Goal: Task Accomplishment & Management: Use online tool/utility

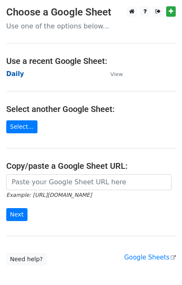
click at [12, 76] on strong "Daily" at bounding box center [15, 74] width 18 height 8
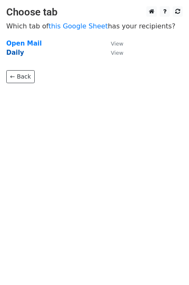
click at [13, 52] on strong "Daily" at bounding box center [15, 53] width 18 height 8
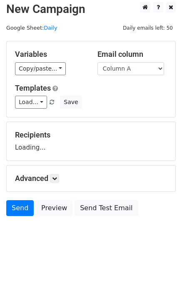
scroll to position [5, 0]
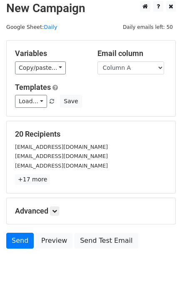
click at [50, 211] on h5 "Advanced" at bounding box center [91, 210] width 152 height 9
click at [52, 209] on link at bounding box center [54, 210] width 9 height 9
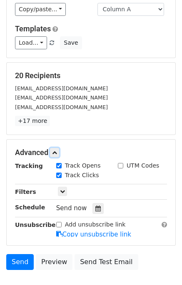
scroll to position [97, 0]
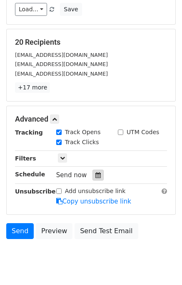
click at [98, 174] on div at bounding box center [98, 174] width 11 height 11
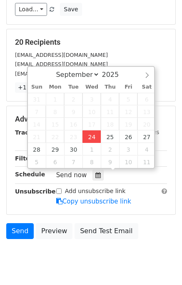
type input "2025-09-24 12:16"
type input "16"
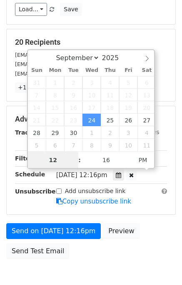
scroll to position [0, 0]
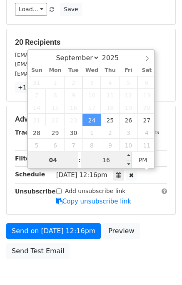
type input "04"
type input "2025-09-24 16:16"
click at [100, 162] on input "16" at bounding box center [106, 159] width 51 height 17
type input "00"
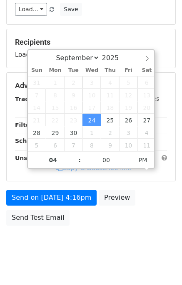
type input "2025-09-24 16:00"
click at [170, 216] on div "Send on Sep 24 at 4:16pm Preview Send Test Email" at bounding box center [91, 209] width 182 height 40
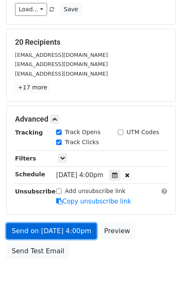
click at [70, 229] on link "Send on Sep 24 at 4:00pm" at bounding box center [51, 231] width 91 height 16
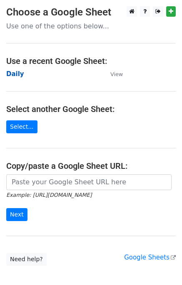
click at [20, 72] on strong "Daily" at bounding box center [15, 74] width 18 height 8
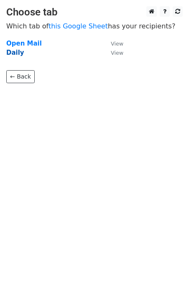
click at [15, 50] on strong "Daily" at bounding box center [15, 53] width 18 height 8
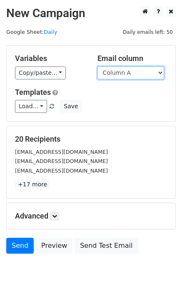
click at [116, 72] on select "Column A Column B Column C" at bounding box center [131, 72] width 67 height 13
select select "Column B"
click at [98, 66] on select "Column A Column B Column C" at bounding box center [131, 72] width 67 height 13
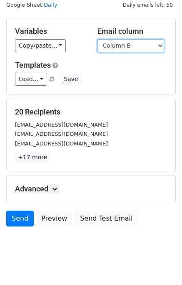
scroll to position [38, 0]
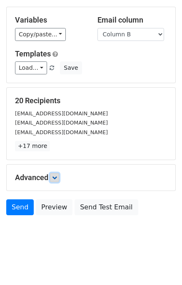
click at [57, 173] on link at bounding box center [54, 177] width 9 height 9
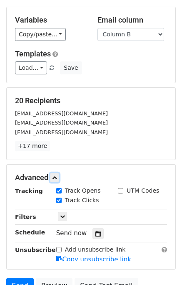
scroll to position [101, 0]
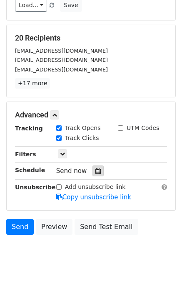
click at [96, 168] on icon at bounding box center [98, 171] width 5 height 6
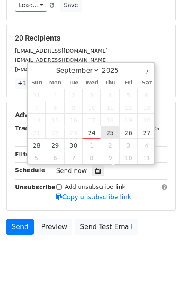
type input "2025-09-25 12:00"
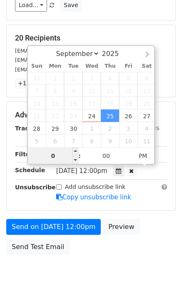
type input "05"
type input "2025-09-25 17:00"
click at [150, 219] on div "Send on Sep 25 at 12:00pm Preview Send Test Email" at bounding box center [91, 239] width 182 height 40
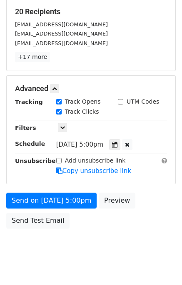
scroll to position [140, 0]
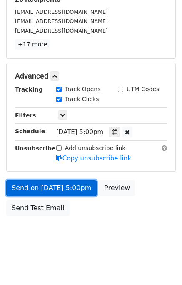
click at [54, 188] on link "Send on Sep 25 at 5:00pm" at bounding box center [51, 188] width 91 height 16
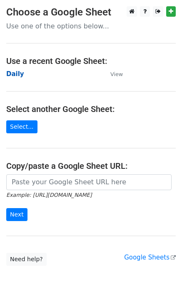
click at [17, 77] on strong "Daily" at bounding box center [15, 74] width 18 height 8
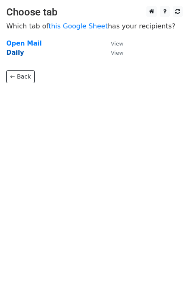
click at [9, 54] on strong "Daily" at bounding box center [15, 53] width 18 height 8
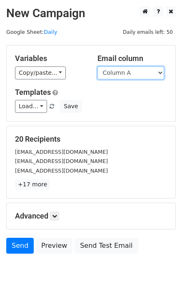
click at [137, 75] on select "Column A Column B Column C" at bounding box center [131, 72] width 67 height 13
select select "Column C"
click at [98, 66] on select "Column A Column B Column C" at bounding box center [131, 72] width 67 height 13
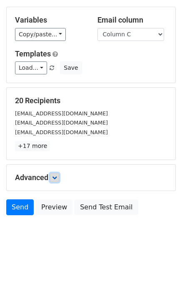
click at [57, 179] on icon at bounding box center [54, 177] width 5 height 5
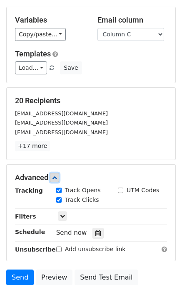
scroll to position [87, 0]
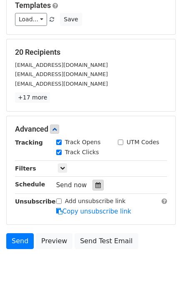
click at [93, 179] on div at bounding box center [98, 184] width 11 height 11
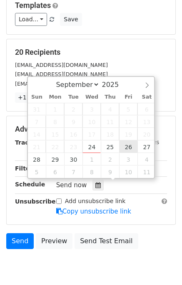
type input "2025-09-26 12:00"
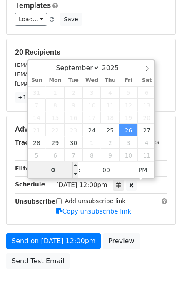
type input "06"
type input "2025-09-26 18:00"
click at [156, 238] on div "Send on Sep 26 at 12:00pm Preview Send Test Email" at bounding box center [91, 253] width 182 height 40
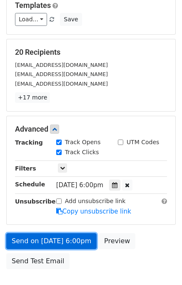
click at [66, 237] on link "Send on Sep 26 at 6:00pm" at bounding box center [51, 241] width 91 height 16
